Goal: Information Seeking & Learning: Learn about a topic

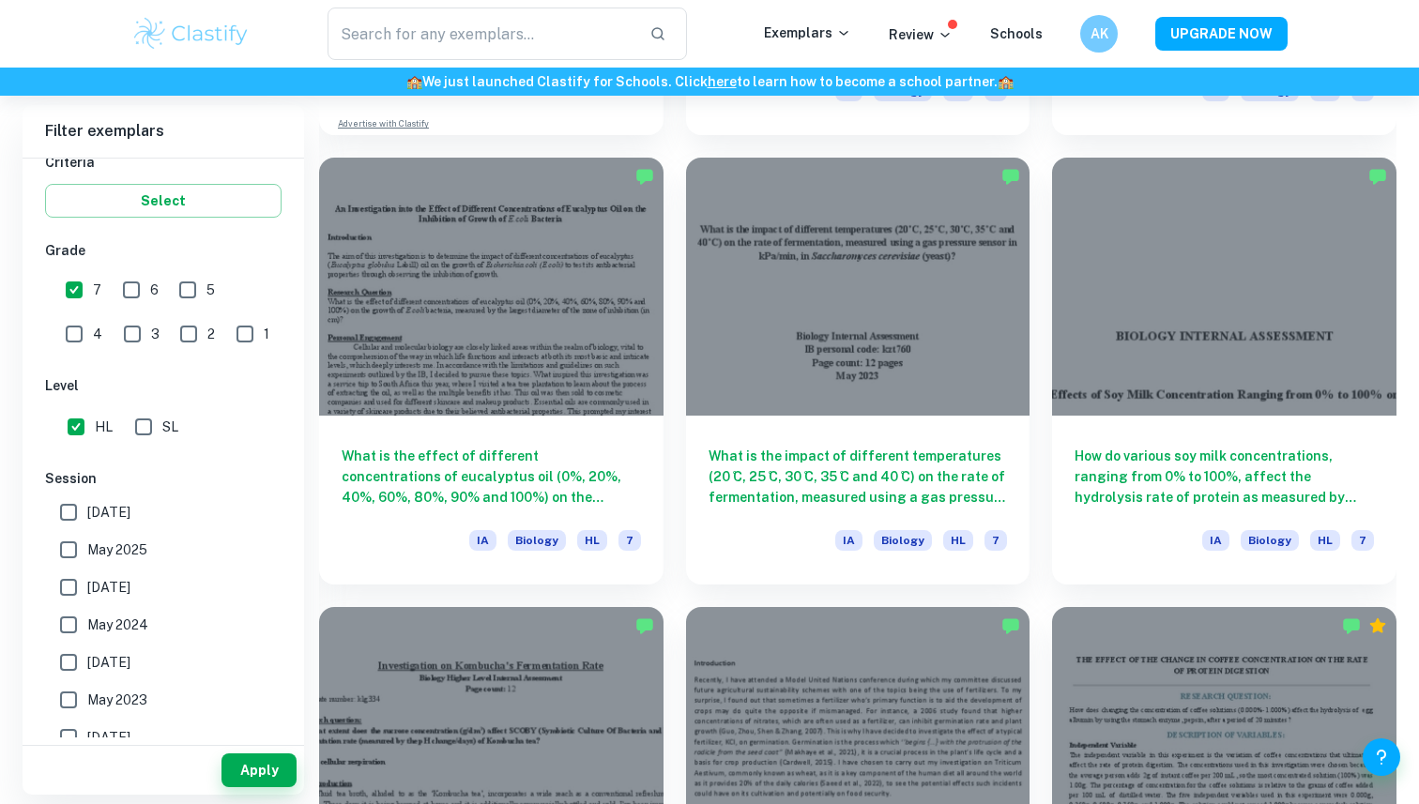
scroll to position [1825, 0]
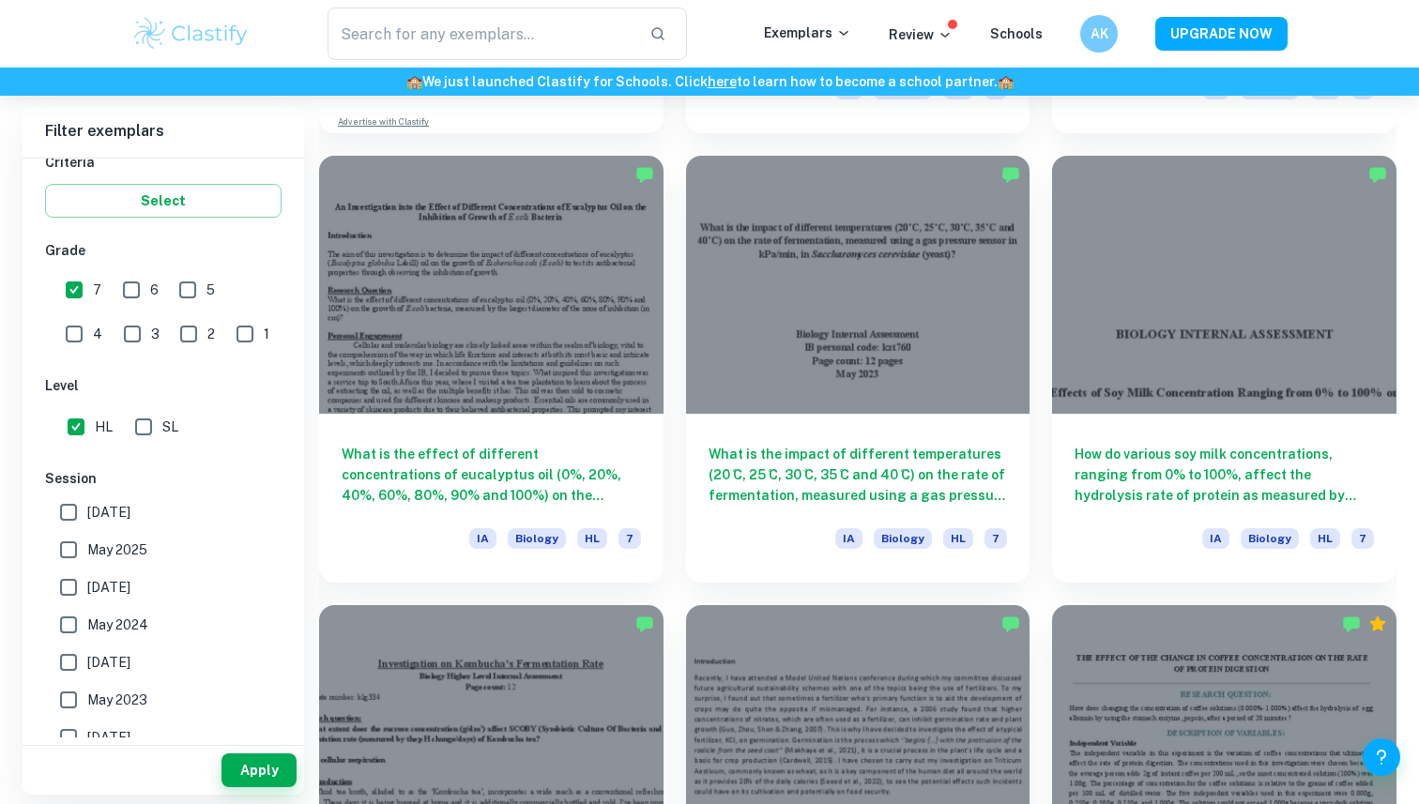
click at [695, 406] on div at bounding box center [858, 285] width 344 height 258
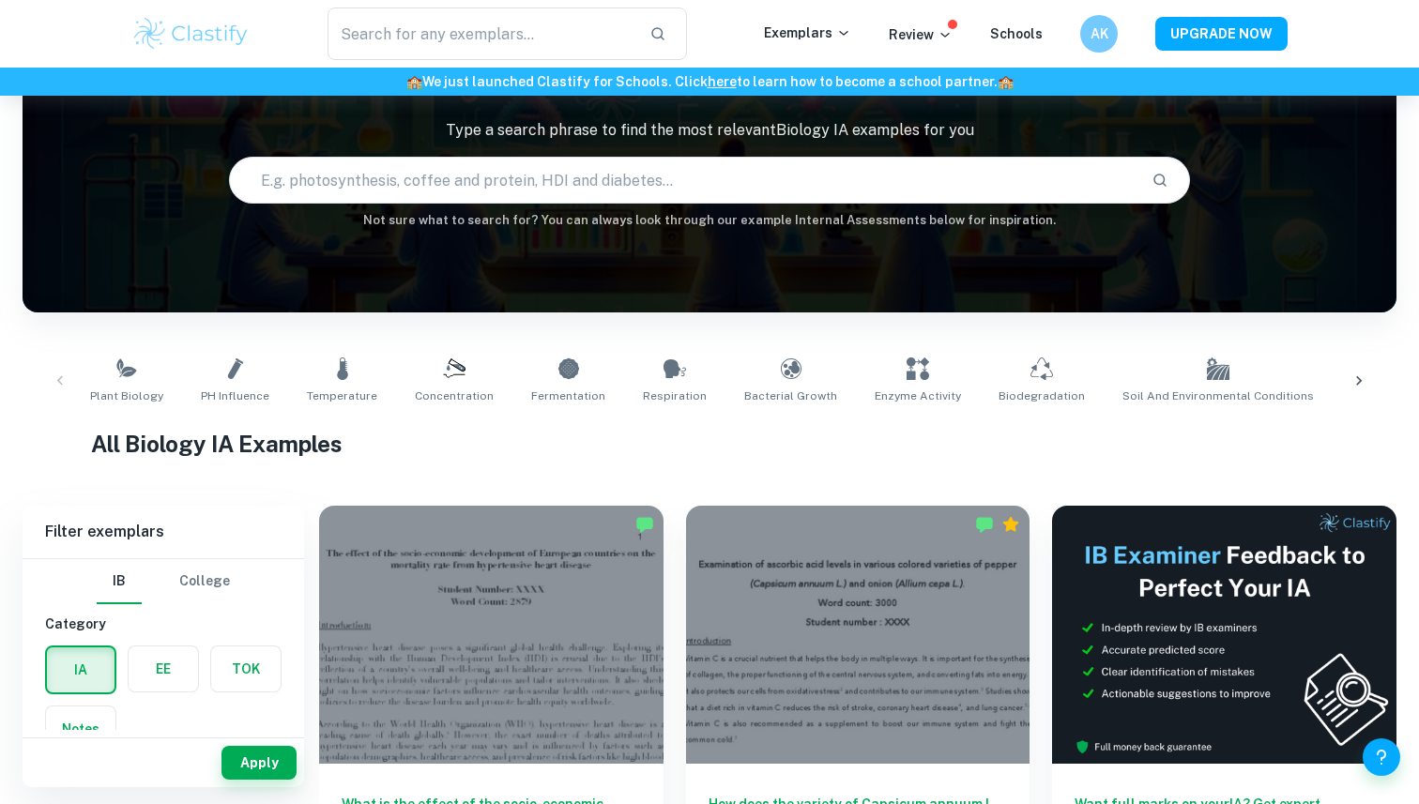
scroll to position [130, 0]
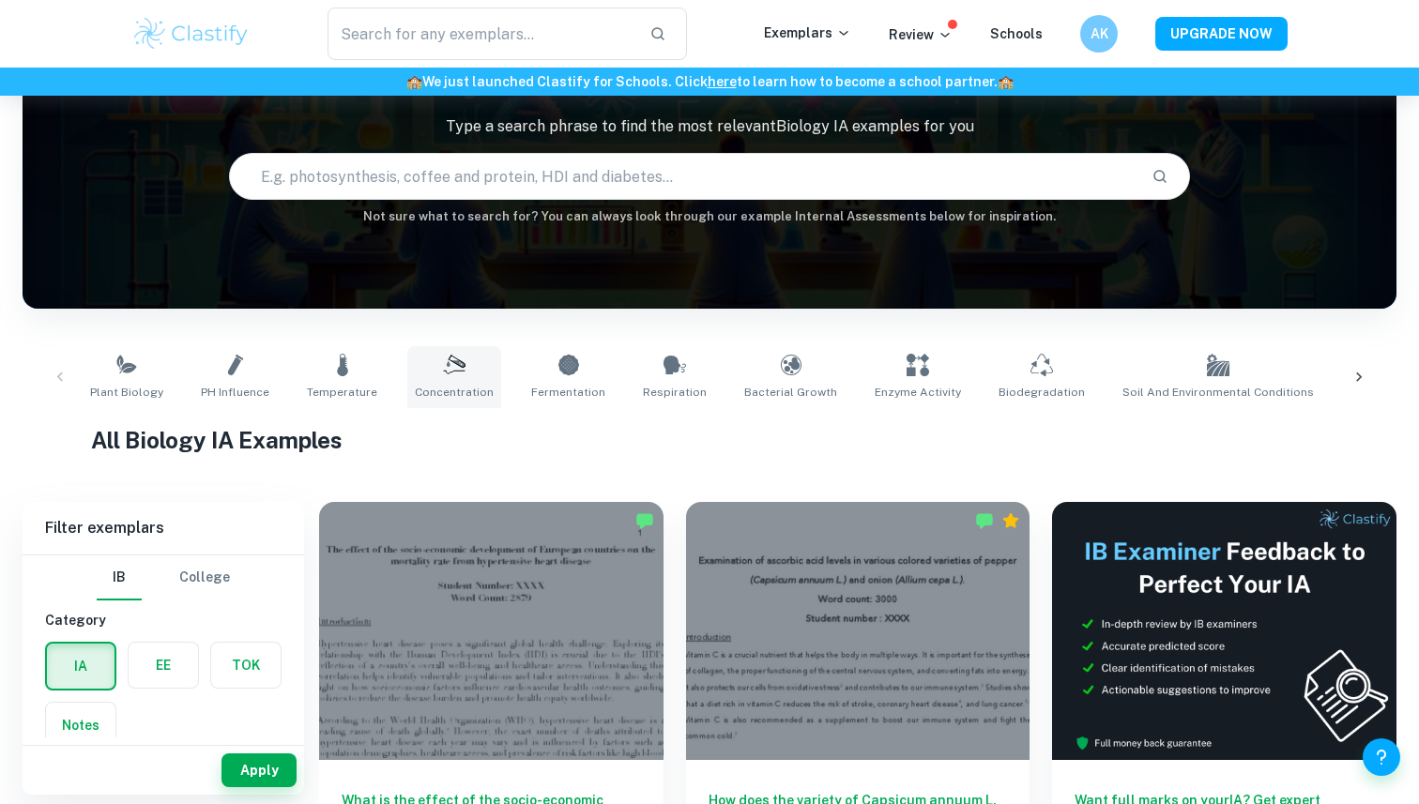
click at [463, 374] on link "Concentration" at bounding box center [454, 377] width 94 height 62
type input "Concentration"
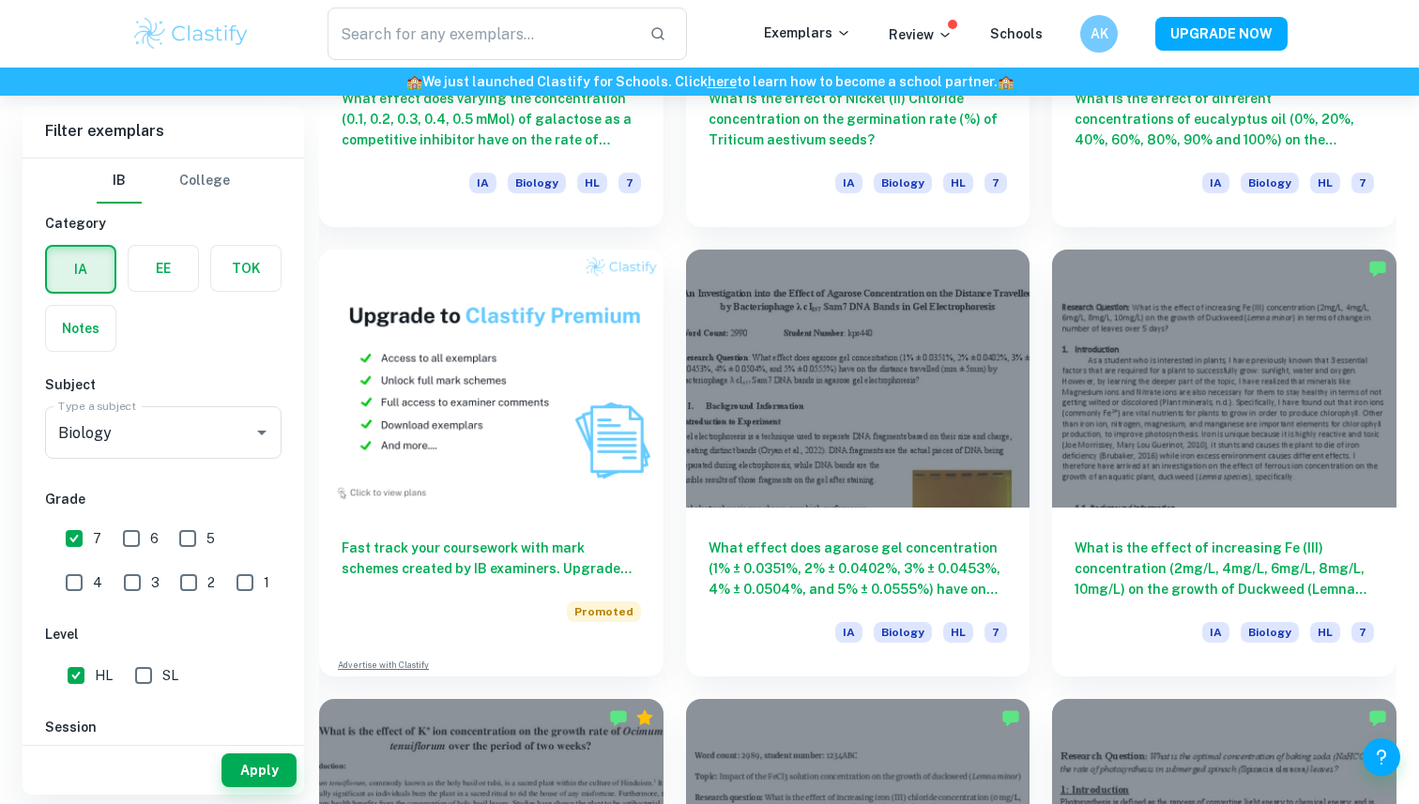
scroll to position [1234, 0]
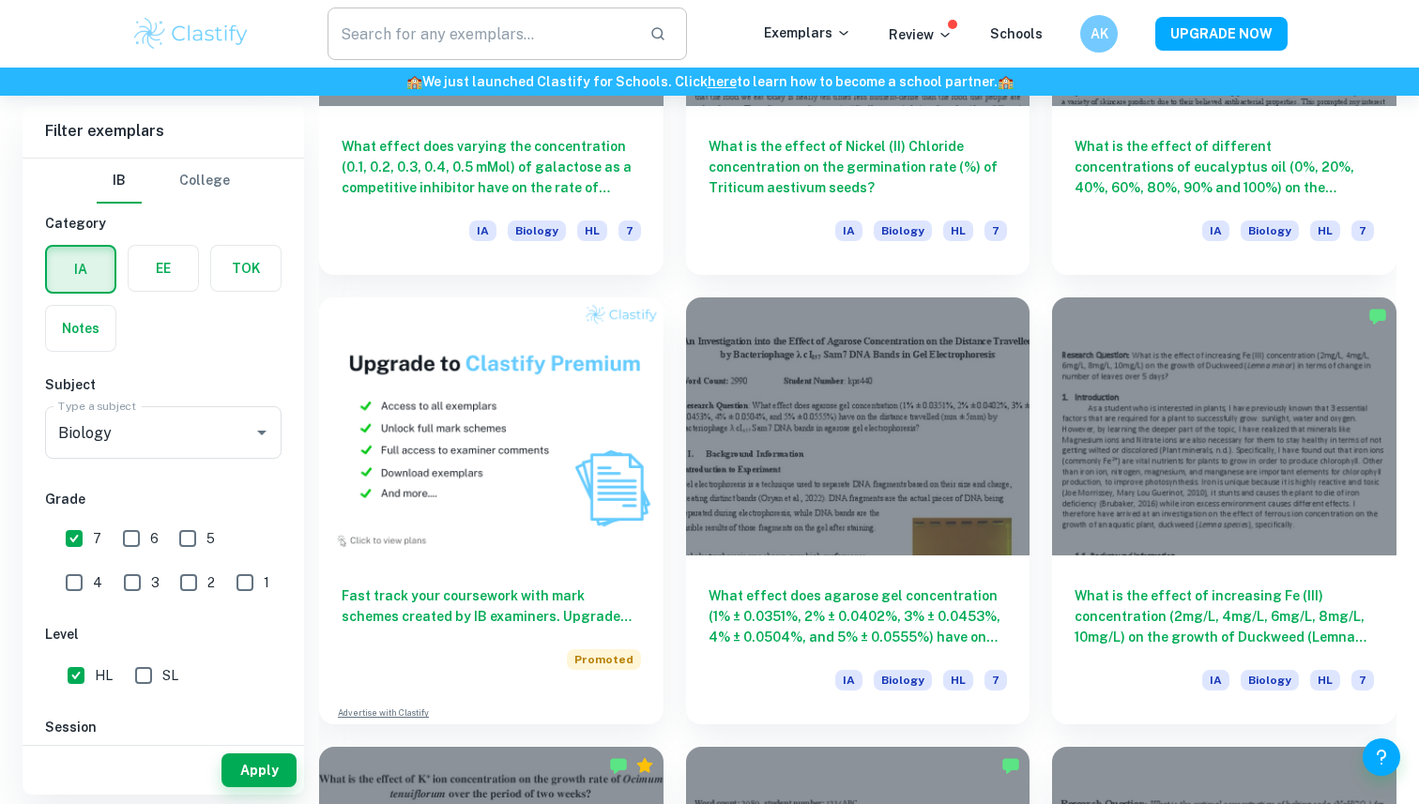
click at [599, 45] on input "text" at bounding box center [480, 34] width 307 height 53
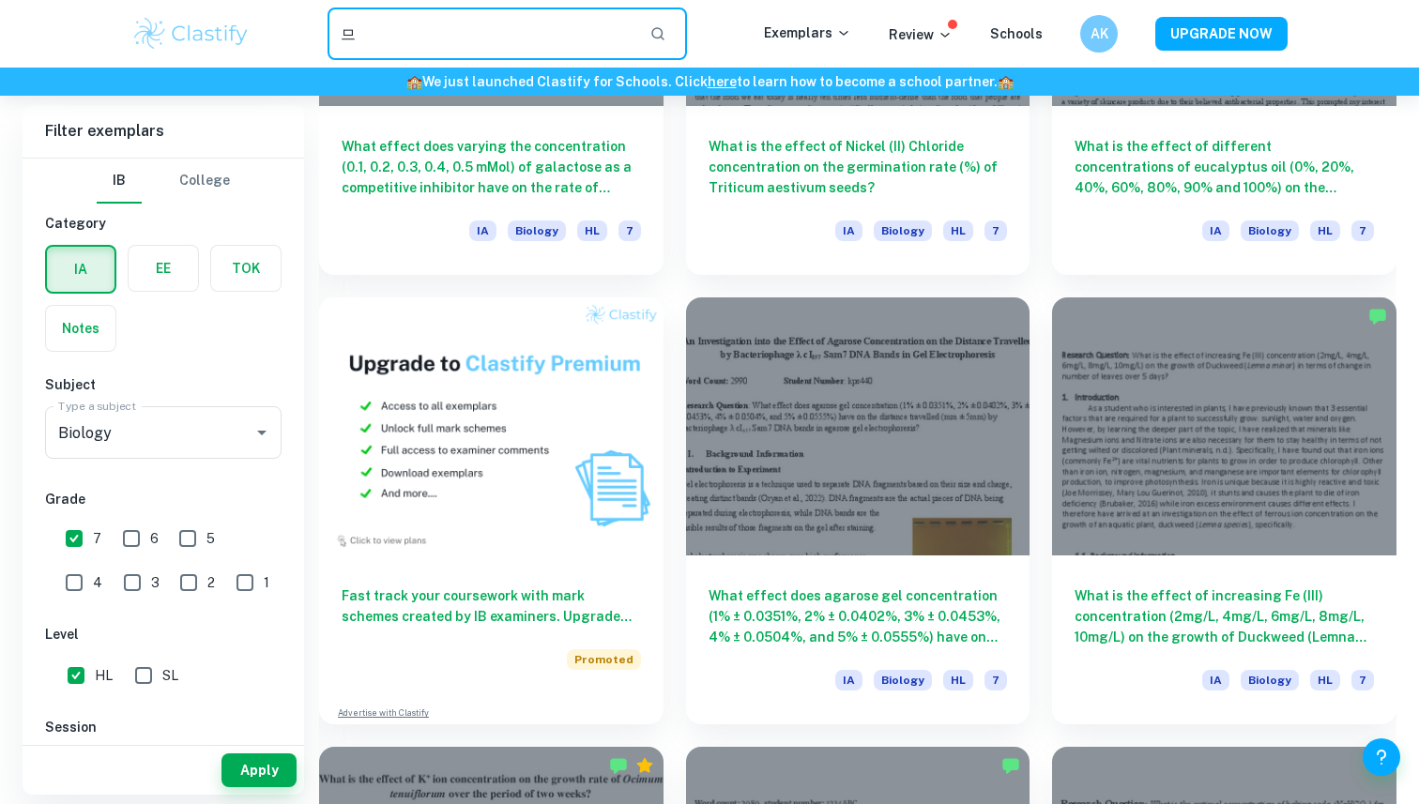
type input "ㅁ"
type input "amylase"
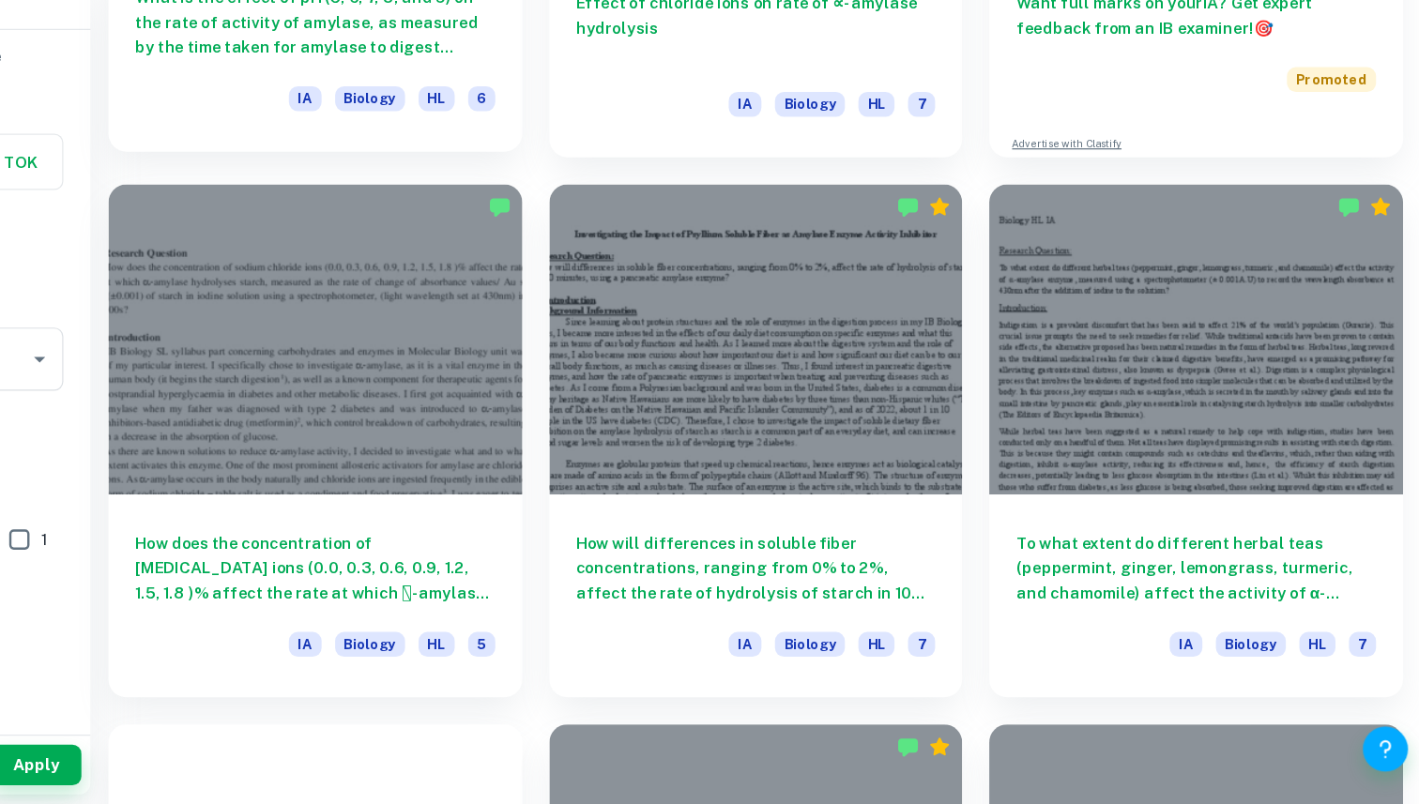
scroll to position [367, 0]
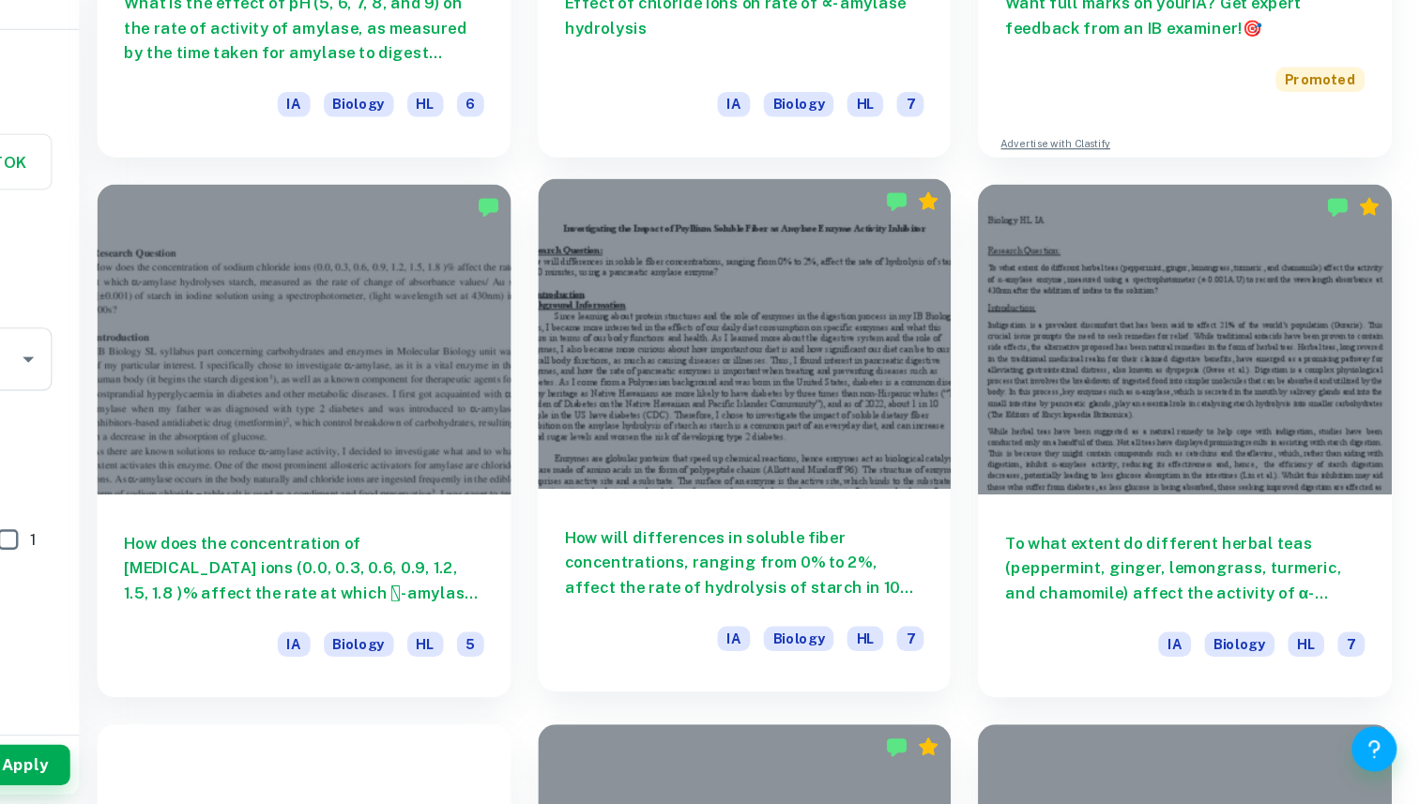
click at [798, 503] on div at bounding box center [858, 411] width 344 height 258
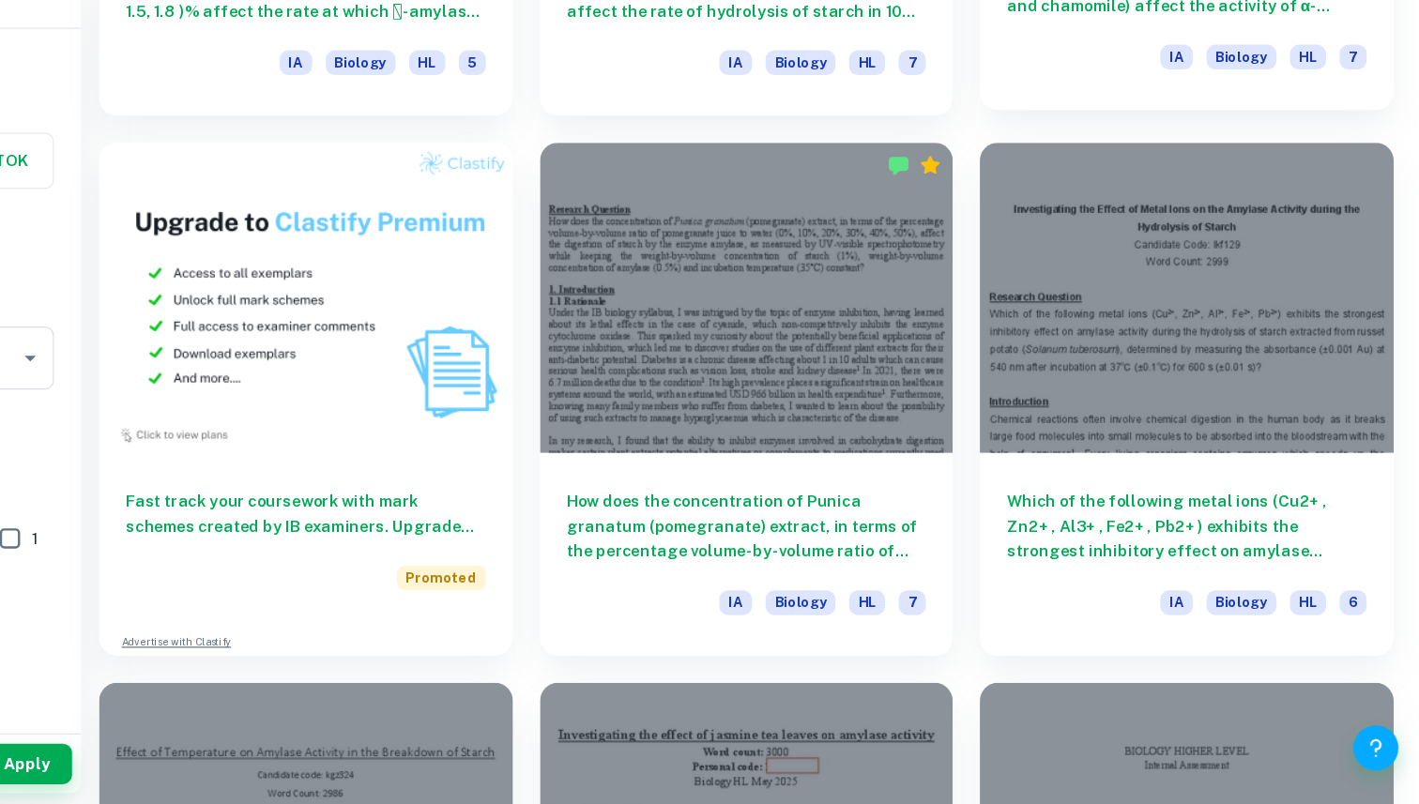
scroll to position [951, 0]
